Goal: Information Seeking & Learning: Learn about a topic

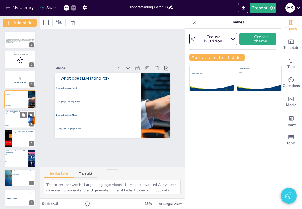
checkbox input "true"
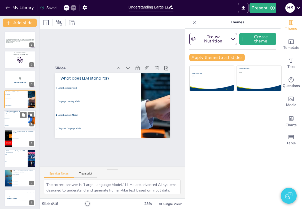
checkbox input "true"
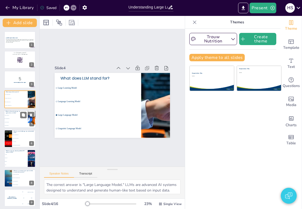
checkbox input "true"
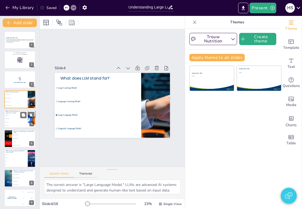
checkbox input "true"
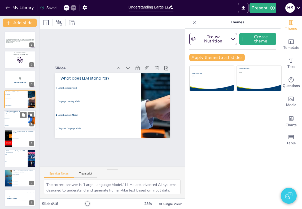
checkbox input "true"
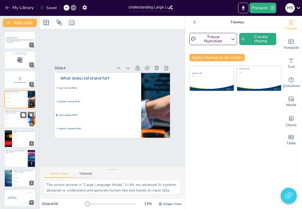
checkbox input "true"
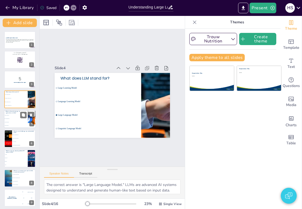
checkbox input "true"
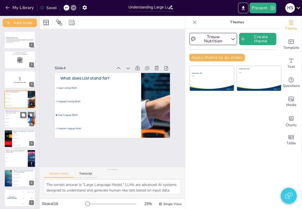
checkbox input "true"
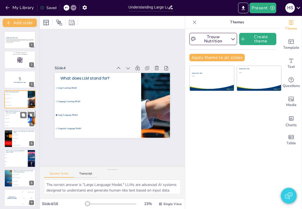
checkbox input "true"
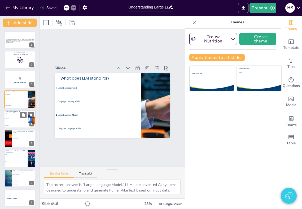
checkbox input "true"
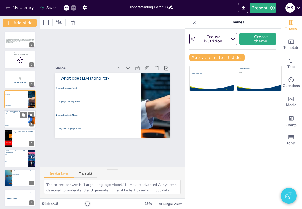
checkbox input "true"
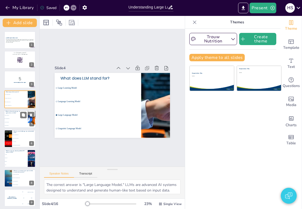
checkbox input "true"
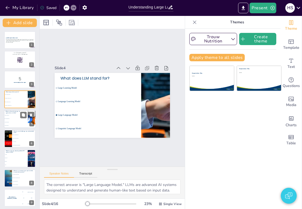
click at [16, 122] on span "Video processing" at bounding box center [16, 122] width 23 height 1
checkbox input "true"
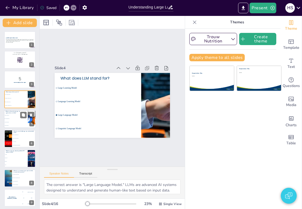
checkbox input "true"
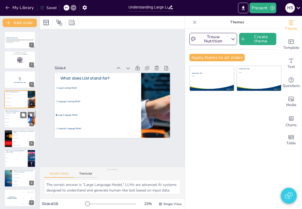
checkbox input "true"
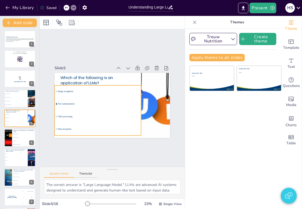
checkbox input "true"
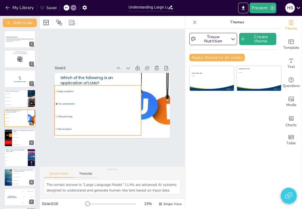
checkbox input "true"
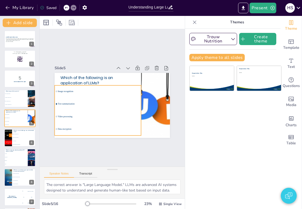
checkbox input "true"
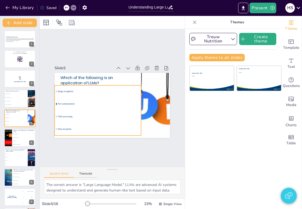
checkbox input "true"
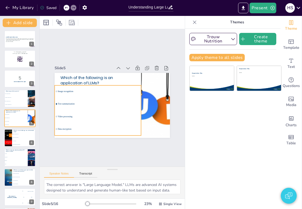
checkbox input "true"
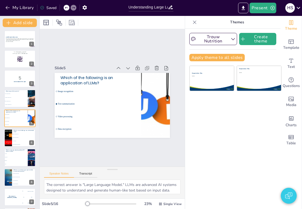
checkbox input "true"
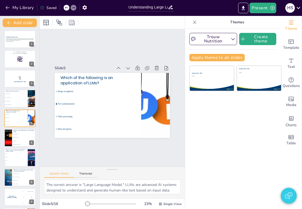
checkbox input "true"
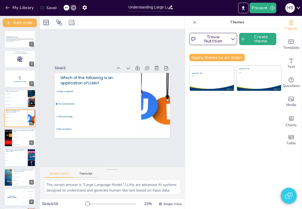
checkbox input "true"
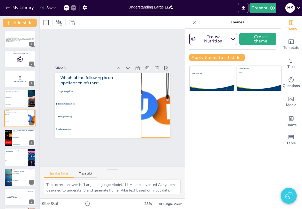
checkbox input "true"
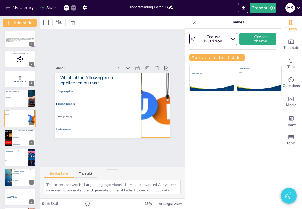
checkbox input "true"
click at [166, 103] on div at bounding box center [156, 105] width 130 height 65
checkbox input "true"
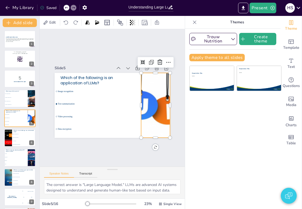
checkbox input "true"
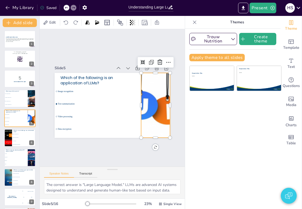
checkbox input "true"
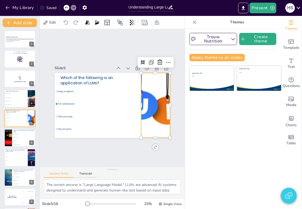
checkbox input "true"
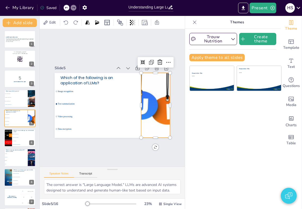
checkbox input "true"
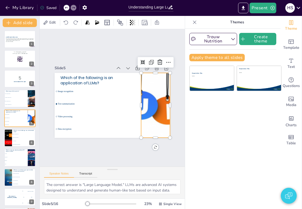
checkbox input "true"
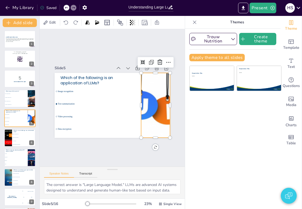
checkbox input "true"
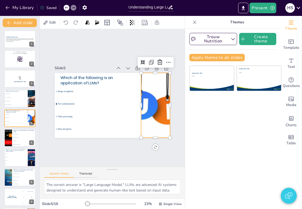
checkbox input "true"
click at [183, 97] on div "Slide 1 A Brief Quiz About LLMs This presentation provides an engaging quiz des…" at bounding box center [112, 98] width 145 height 80
checkbox input "true"
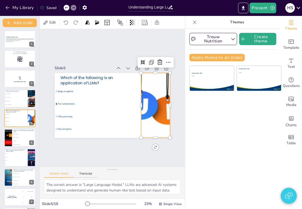
checkbox input "true"
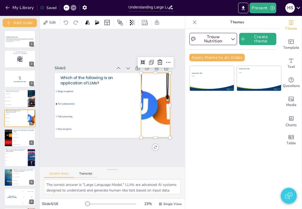
checkbox input "true"
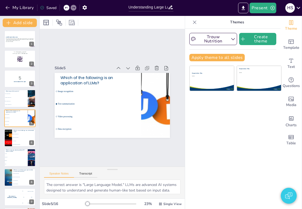
checkbox input "true"
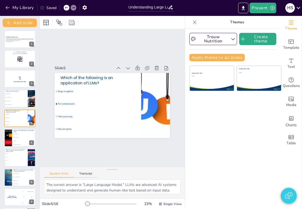
checkbox input "true"
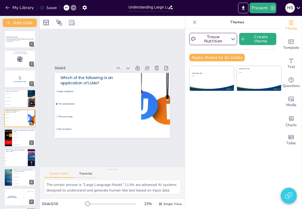
checkbox input "true"
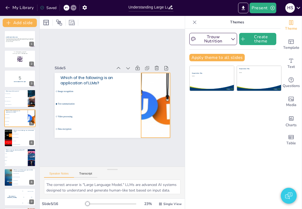
checkbox input "true"
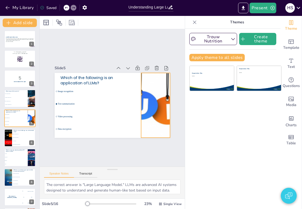
checkbox input "true"
click at [161, 96] on div at bounding box center [156, 105] width 130 height 65
checkbox input "true"
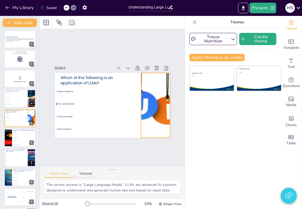
checkbox input "true"
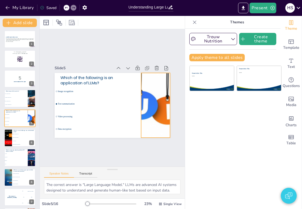
checkbox input "true"
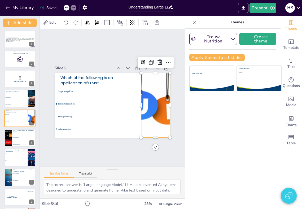
checkbox input "true"
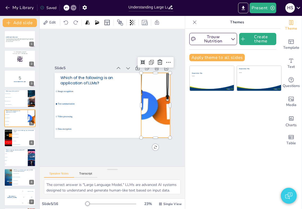
checkbox input "true"
click at [89, 21] on icon at bounding box center [87, 22] width 5 height 5
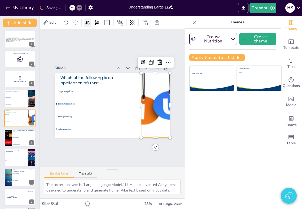
click at [89, 21] on icon at bounding box center [87, 22] width 5 height 5
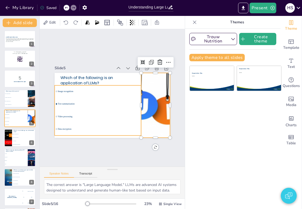
click at [85, 89] on li "Image recognition" at bounding box center [98, 91] width 87 height 12
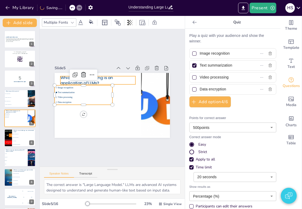
click at [126, 78] on p "Which of the following is an application of LLMs?" at bounding box center [98, 80] width 75 height 11
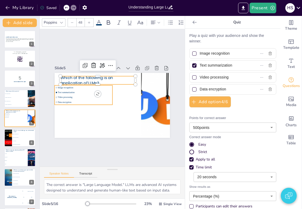
click at [93, 101] on span "Data encryption" at bounding box center [85, 102] width 54 height 2
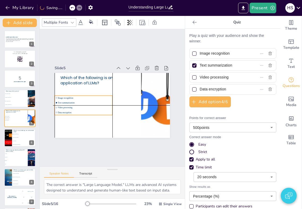
drag, startPoint x: 87, startPoint y: 96, endPoint x: 86, endPoint y: 106, distance: 10.5
click at [86, 106] on li "Video processing" at bounding box center [84, 107] width 58 height 5
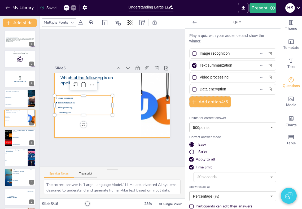
click at [101, 126] on div at bounding box center [112, 105] width 115 height 65
